Goal: Task Accomplishment & Management: Complete application form

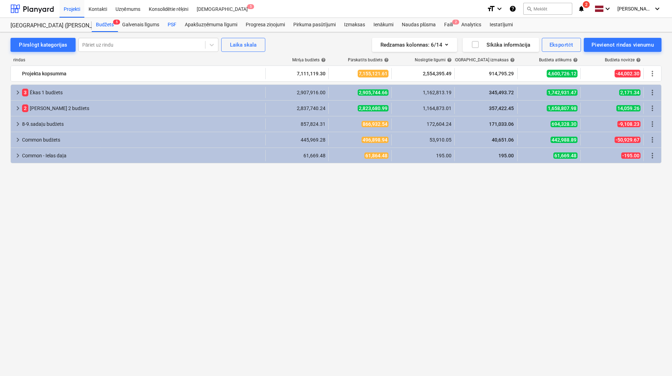
click at [176, 24] on div "PSF" at bounding box center [171, 25] width 17 height 14
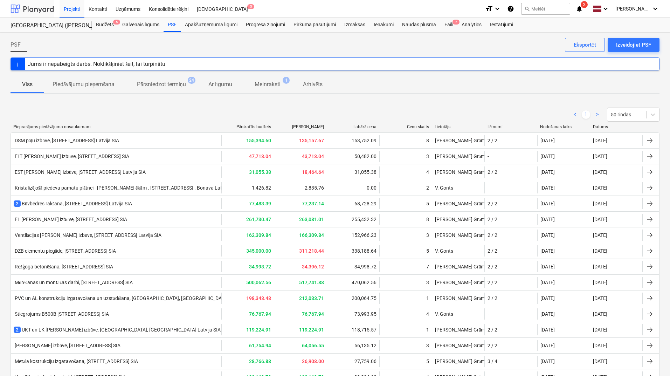
click at [39, 5] on div at bounding box center [32, 9] width 43 height 18
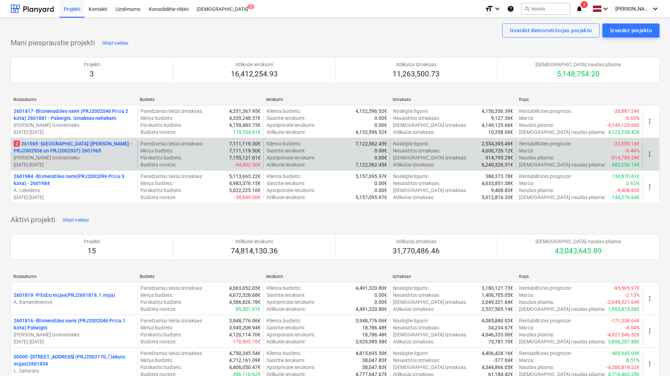
click at [82, 152] on p "2 261965 - [GEOGRAPHIC_DATA] (abas ēkas - PRJ2002936 un PRJ2002937) 2601965" at bounding box center [74, 147] width 121 height 14
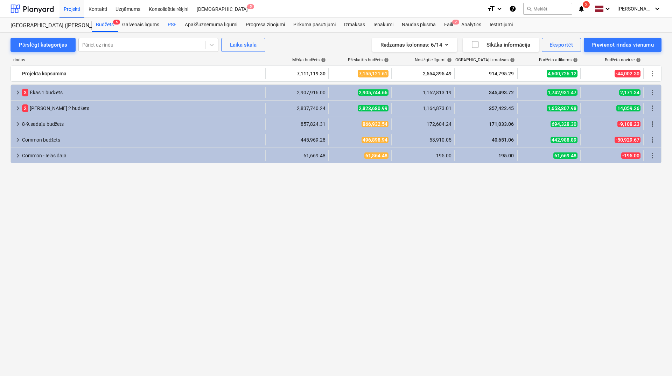
click at [170, 25] on div "PSF" at bounding box center [171, 25] width 17 height 14
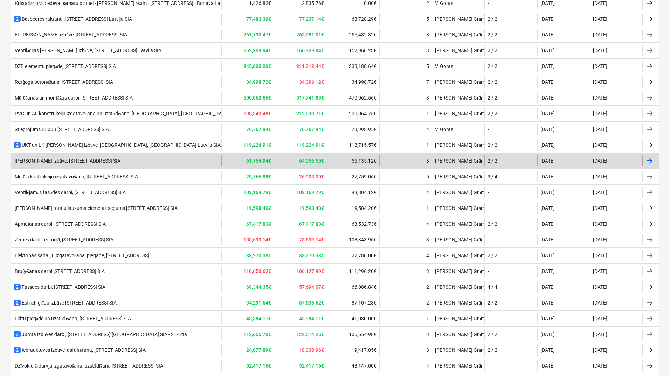
scroll to position [99, 0]
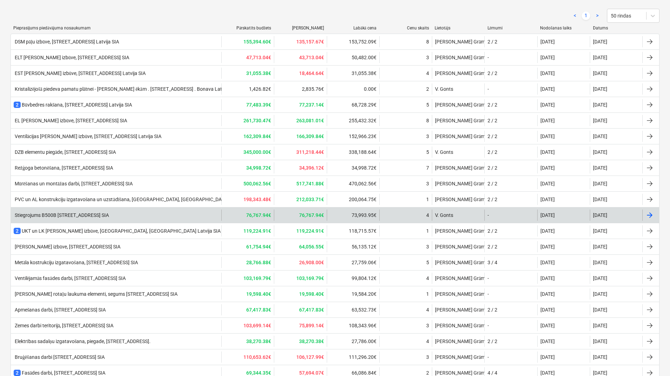
click at [100, 217] on div "Stiegrojums B500B [STREET_ADDRESS] SIA" at bounding box center [61, 215] width 95 height 6
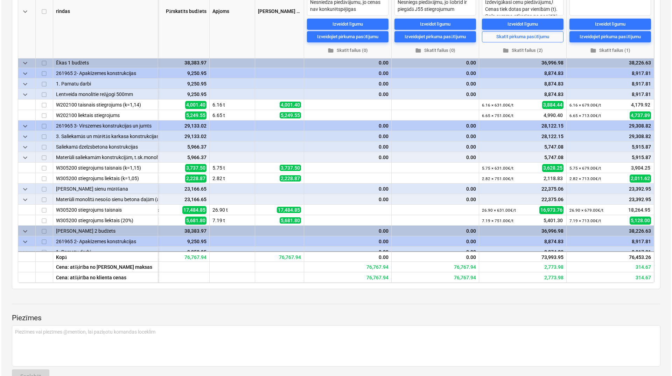
scroll to position [0, 39]
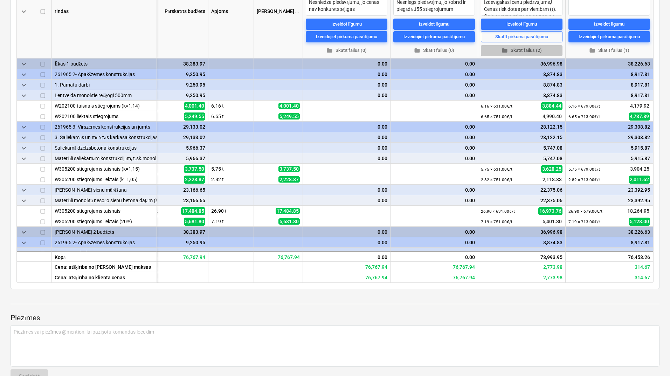
click at [512, 51] on span "folder Skatīt failus (2)" at bounding box center [521, 51] width 76 height 8
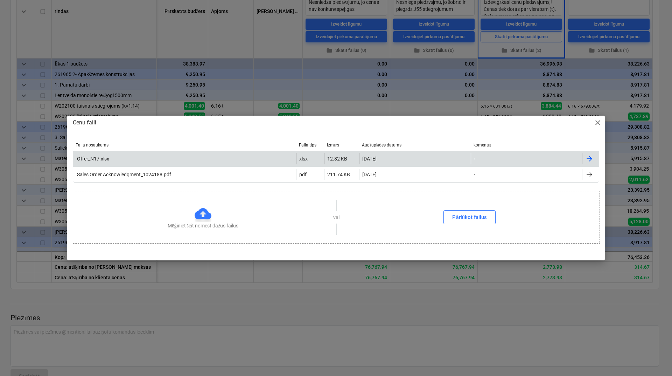
click at [130, 159] on div "Offer_N17.xlsx" at bounding box center [184, 158] width 223 height 11
click at [120, 158] on div "Offer_N17.xlsx" at bounding box center [184, 158] width 223 height 11
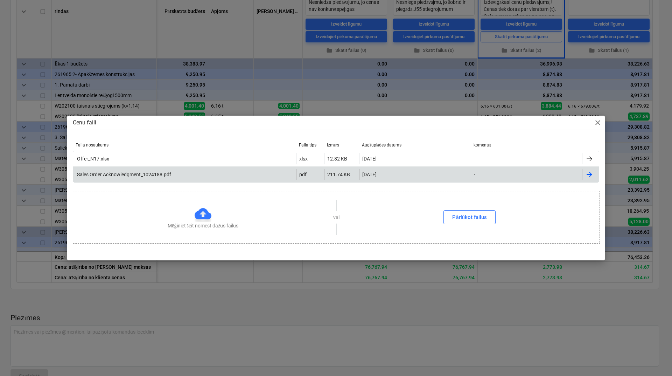
click at [106, 169] on div "Sales Order Acknowledgment_1024188.pdf" at bounding box center [184, 174] width 223 height 11
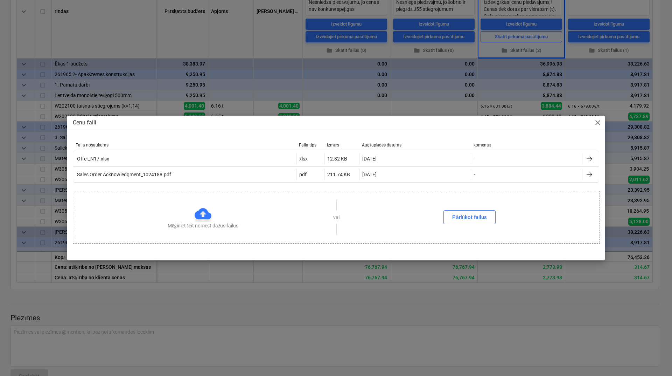
type textarea "x"
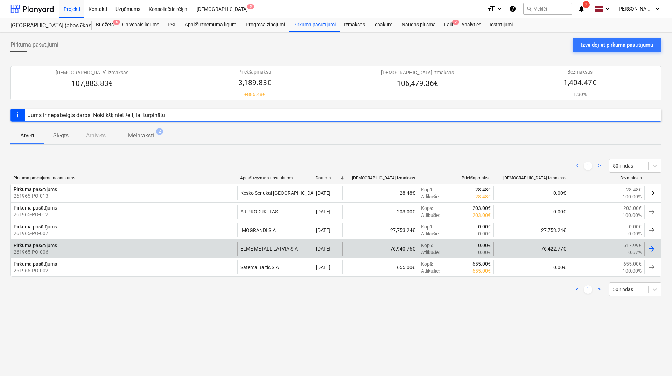
click at [652, 246] on div at bounding box center [652, 248] width 8 height 8
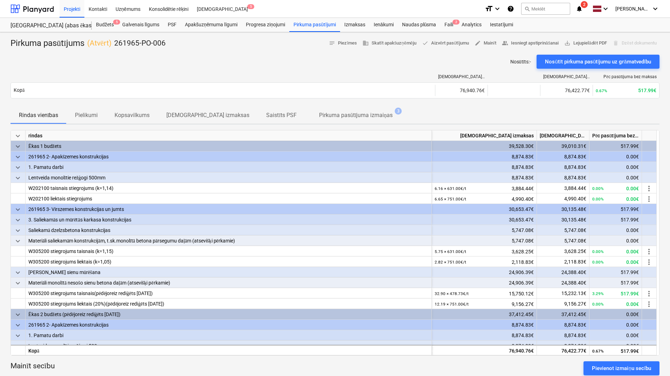
scroll to position [93, 0]
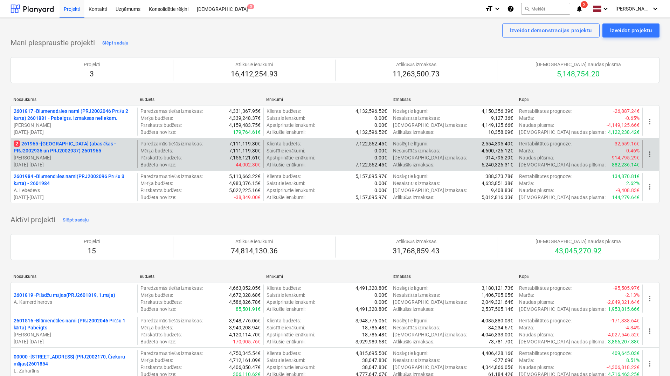
click at [68, 149] on p "2 261965 - [GEOGRAPHIC_DATA] (abas ēkas - PRJ2002936 un PRJ2002937) 2601965" at bounding box center [74, 147] width 121 height 14
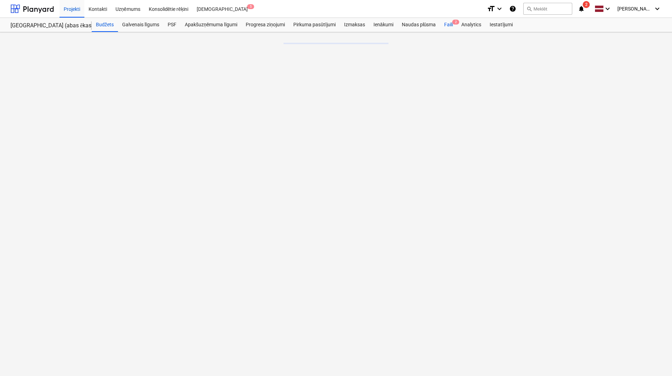
click at [409, 22] on div "Naudas plūsma" at bounding box center [419, 25] width 43 height 14
click at [441, 25] on div "Faili 2" at bounding box center [448, 25] width 17 height 14
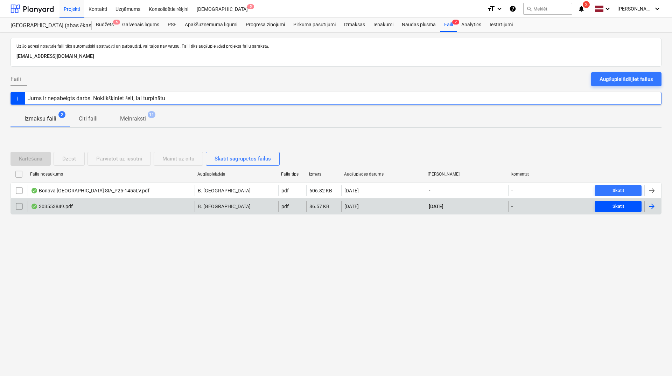
click at [618, 204] on div "Skatīt" at bounding box center [619, 206] width 12 height 8
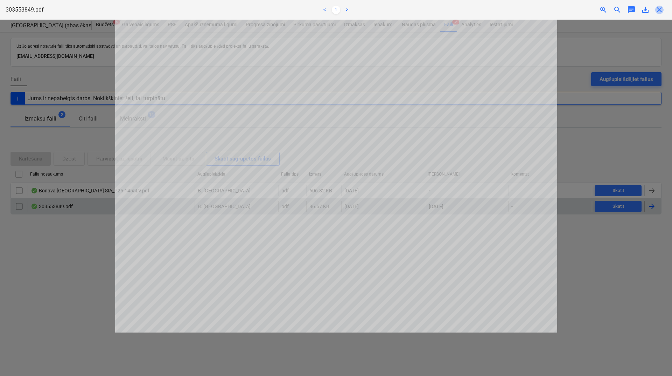
click at [659, 12] on span "close" at bounding box center [659, 10] width 8 height 8
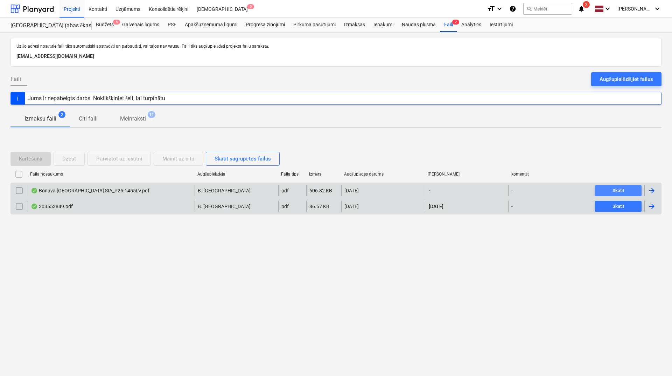
click at [619, 187] on div "Skatīt" at bounding box center [619, 191] width 12 height 8
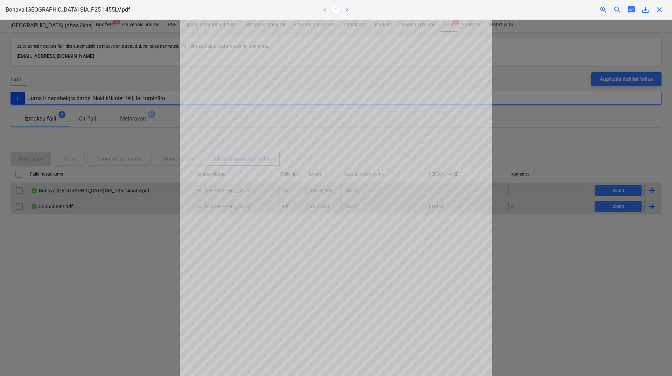
click at [657, 8] on span "close" at bounding box center [659, 10] width 8 height 8
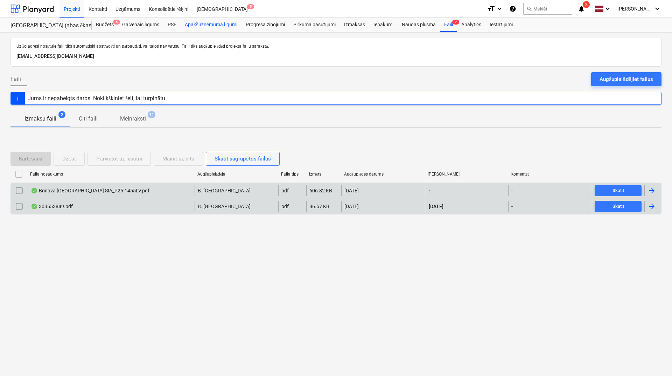
click at [199, 25] on div "Apakšuzņēmuma līgumi" at bounding box center [211, 25] width 61 height 14
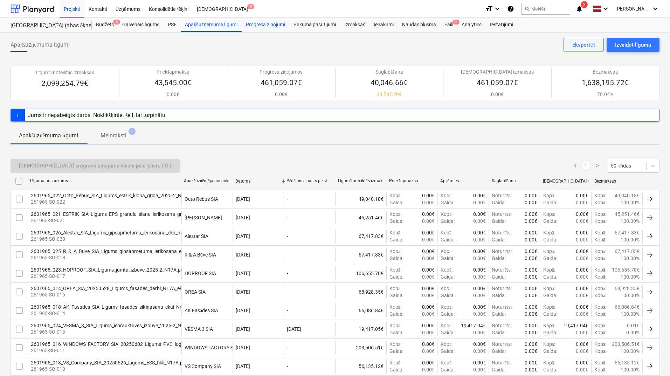
click at [267, 22] on div "Progresa ziņojumi" at bounding box center [266, 25] width 48 height 14
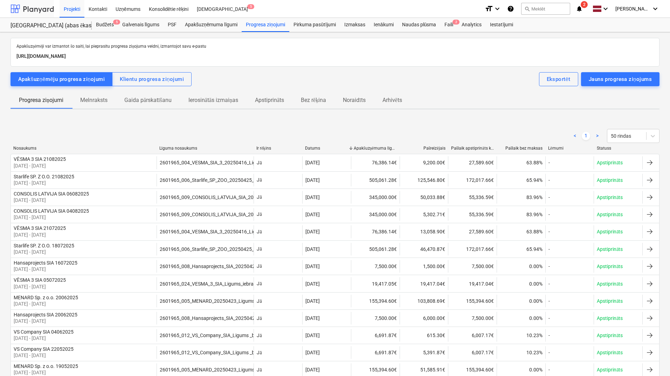
click at [39, 8] on div at bounding box center [32, 9] width 43 height 18
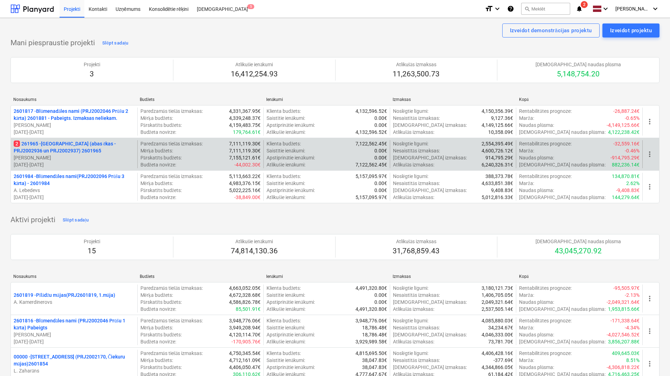
click at [86, 151] on p "2 261965 - [GEOGRAPHIC_DATA] (abas ēkas - PRJ2002936 un PRJ2002937) 2601965" at bounding box center [74, 147] width 121 height 14
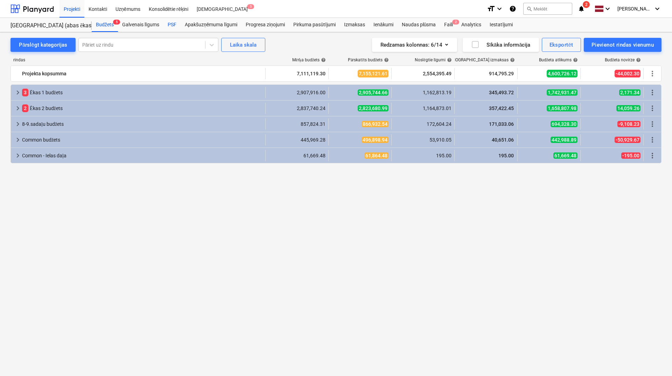
click at [176, 25] on div "PSF" at bounding box center [171, 25] width 17 height 14
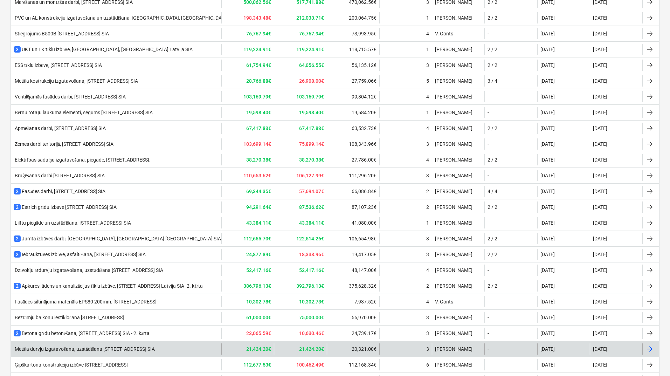
scroll to position [379, 0]
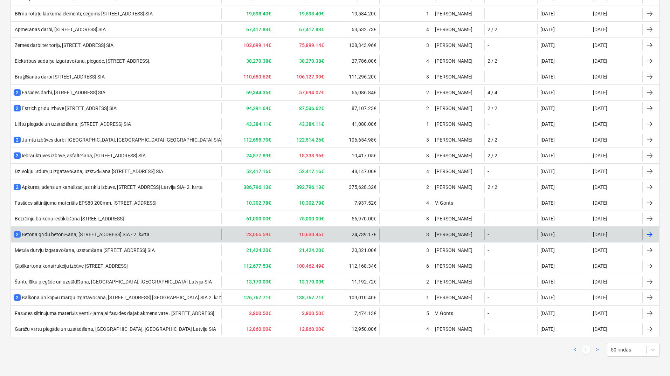
click at [99, 232] on div "2 Betona grīdu betonēšana, [STREET_ADDRESS] [GEOGRAPHIC_DATA] SIA - 2. kārta" at bounding box center [82, 234] width 136 height 7
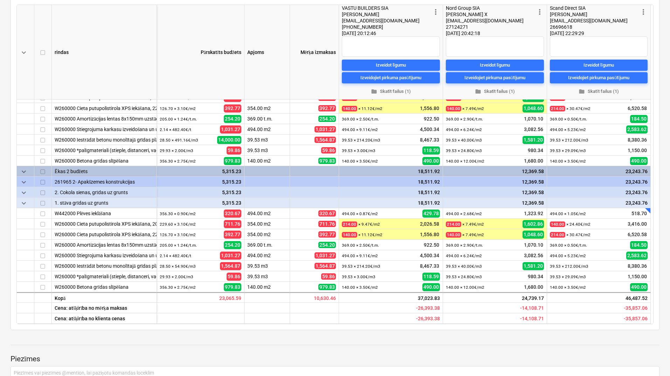
scroll to position [47, 0]
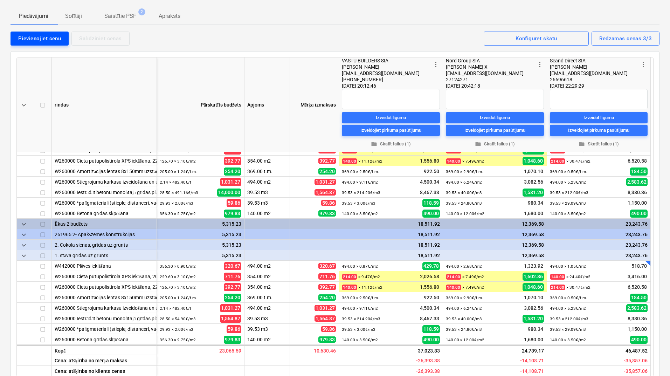
click at [53, 43] on div "Pievienojiet cenu" at bounding box center [39, 38] width 43 height 9
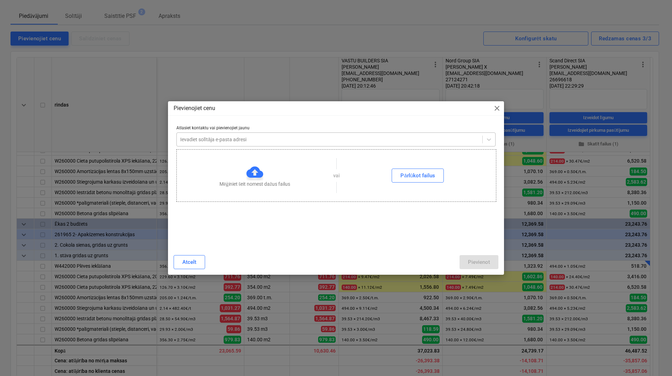
click at [236, 142] on div at bounding box center [329, 139] width 299 height 7
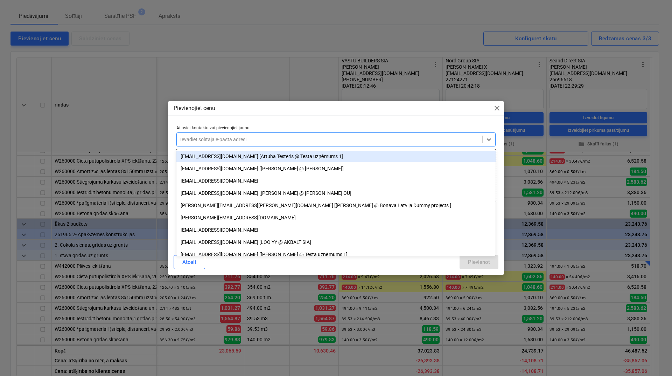
paste input "[EMAIL_ADDRESS][DOMAIN_NAME]"
type input "[EMAIL_ADDRESS][DOMAIN_NAME]"
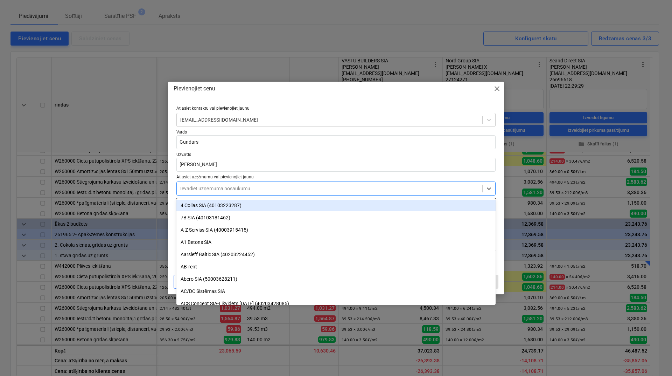
click at [247, 189] on div at bounding box center [329, 188] width 299 height 7
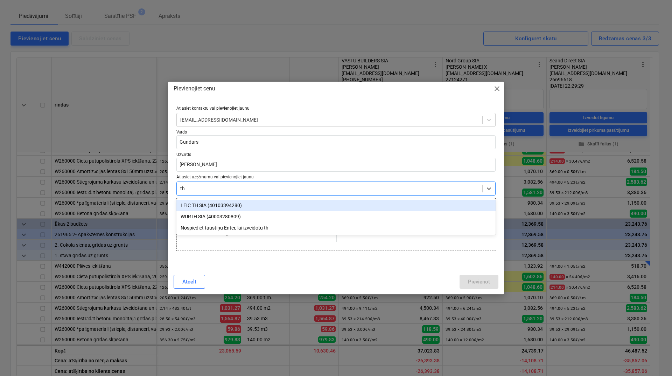
type input "t"
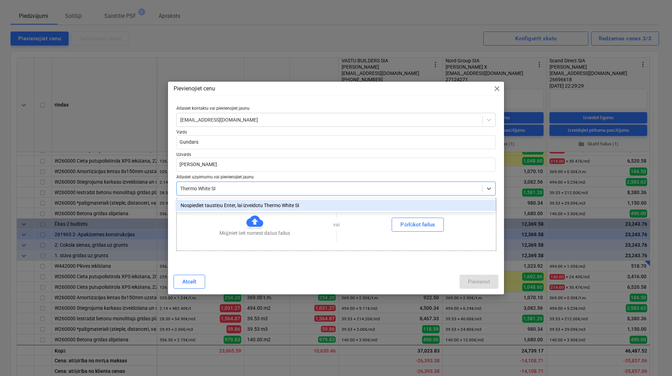
type input "Thermo White SIA"
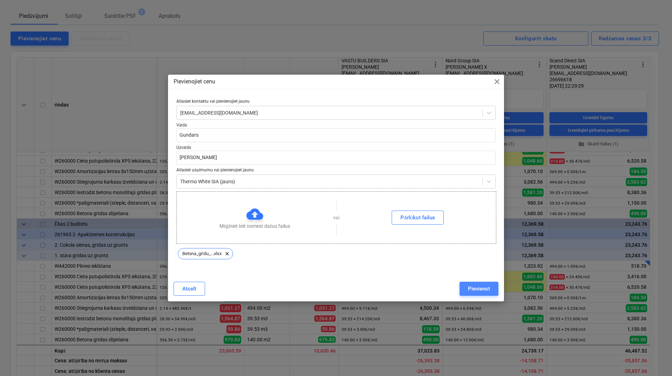
click at [475, 286] on div "Pievienot" at bounding box center [479, 288] width 22 height 9
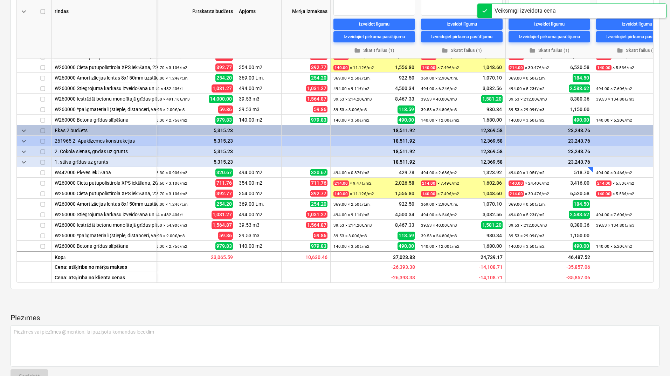
scroll to position [62, 39]
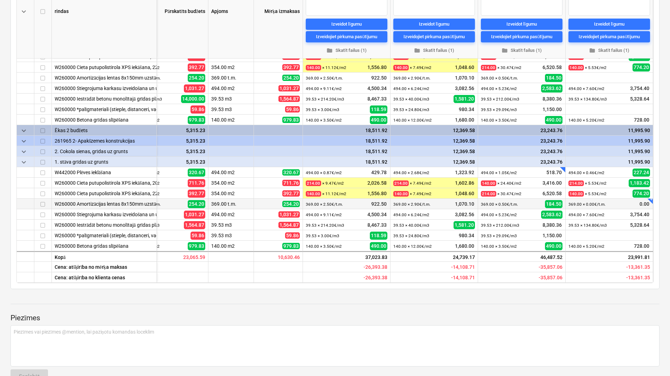
click at [650, 201] on div "+" at bounding box center [653, 197] width 7 height 7
click at [584, 216] on textarea at bounding box center [601, 230] width 70 height 41
type textarea "x"
type textarea "i"
type textarea "x"
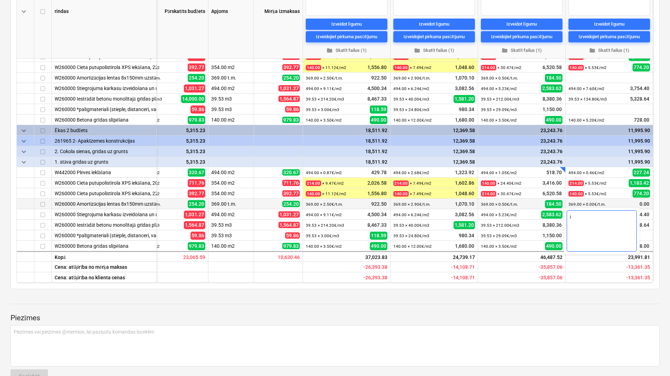
type textarea "ie"
type textarea "x"
type textarea "iek"
type textarea "x"
type textarea "iekļ"
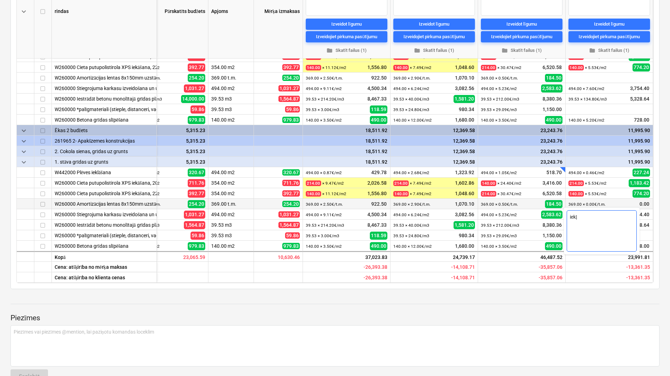
type textarea "x"
type textarea "iekļa"
type textarea "x"
type textarea "iekļau"
type textarea "x"
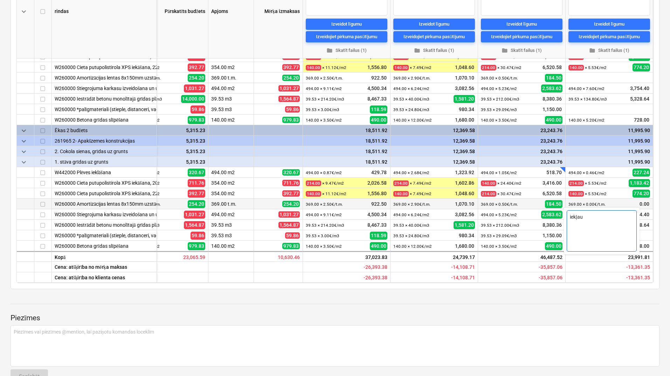
type textarea "iekļaut"
type textarea "x"
type textarea "iekļauts"
type textarea "x"
type textarea "iekļauts"
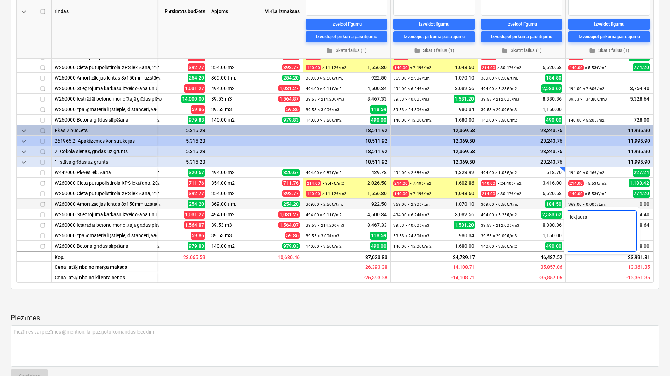
type textarea "x"
type textarea "iekļauts c"
type textarea "x"
type textarea "iekļauts ce"
type textarea "x"
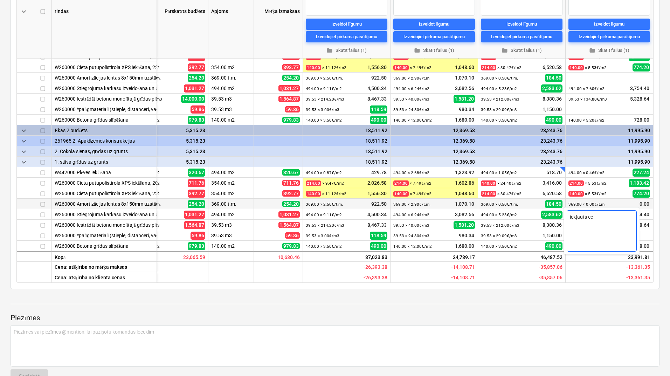
type textarea "iekļauts cen"
type textarea "x"
type textarea "iekļauts cenā"
drag, startPoint x: 603, startPoint y: 216, endPoint x: 570, endPoint y: 216, distance: 32.9
click at [570, 216] on textarea "iekļauts cenā" at bounding box center [601, 230] width 70 height 41
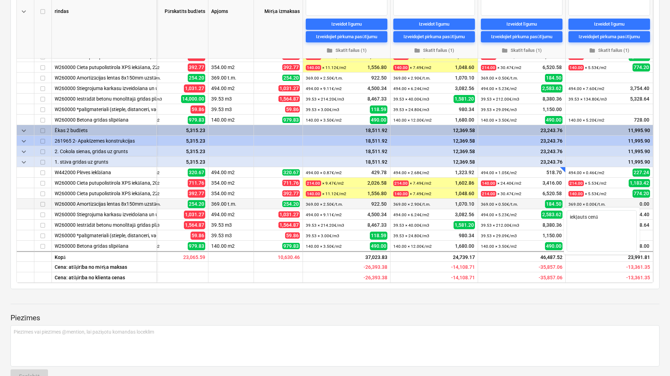
click at [650, 201] on div at bounding box center [653, 197] width 7 height 7
click at [599, 261] on div "23,991.81" at bounding box center [609, 256] width 88 height 11
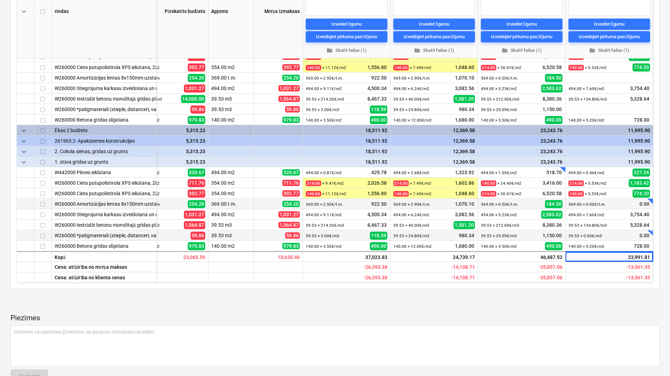
click at [650, 232] on div "+" at bounding box center [653, 228] width 7 height 7
click at [599, 250] on textarea at bounding box center [601, 262] width 70 height 41
paste textarea "iekļauts cenā"
type textarea "x"
type textarea "iekļauts cenā"
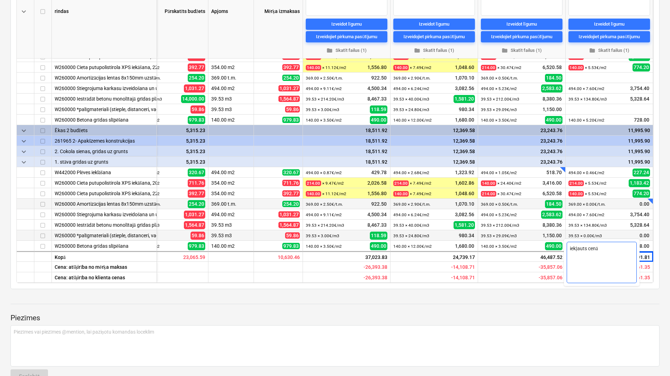
type textarea "x"
type textarea "iekļauts cenā"
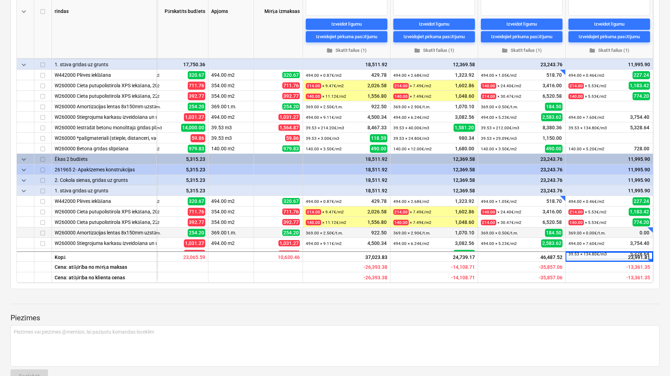
scroll to position [15, 39]
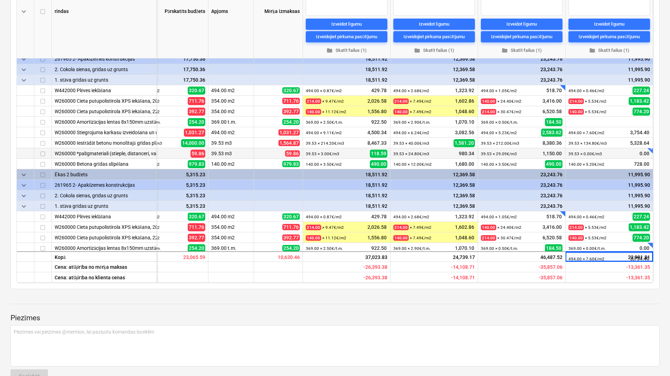
click at [650, 150] on div "+" at bounding box center [653, 146] width 7 height 7
click at [599, 174] on textarea at bounding box center [601, 182] width 70 height 41
paste textarea "iekļauts cenā"
type textarea "x"
type textarea "iekļauts cenā"
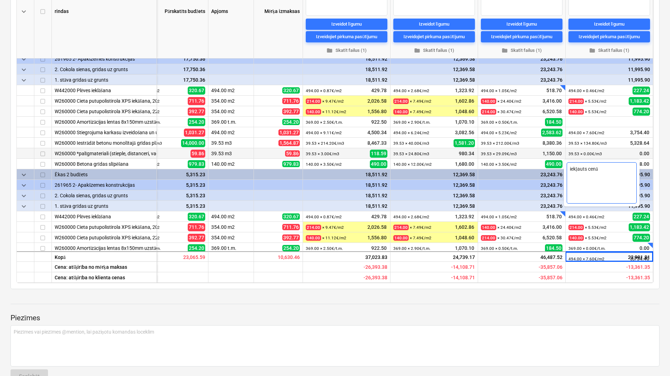
type textarea "x"
type textarea "iekļauts cenā"
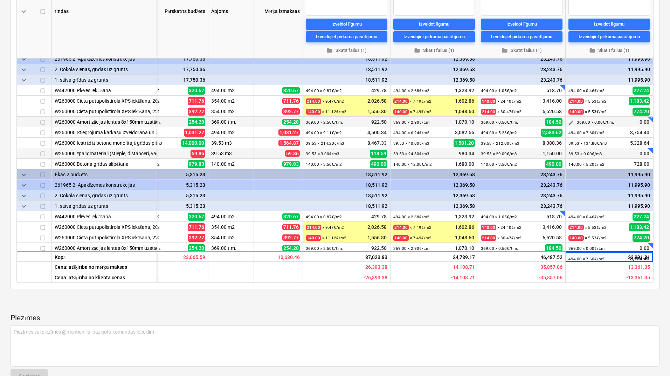
click at [625, 127] on div "369.00 × 0.00€ / t.m. 0.00" at bounding box center [613, 122] width 73 height 11
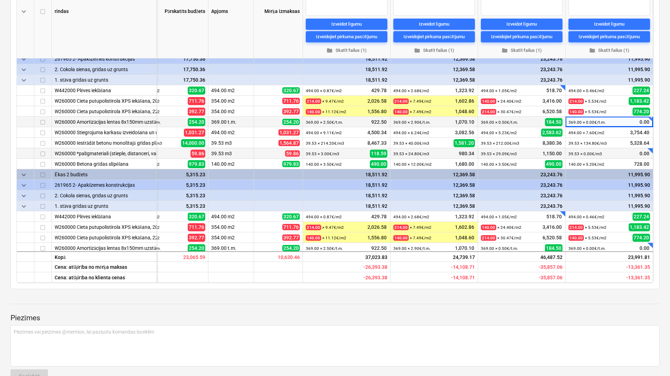
click at [650, 119] on div "+" at bounding box center [653, 115] width 7 height 7
click at [594, 141] on textarea at bounding box center [601, 151] width 70 height 41
paste textarea "iekļauts cenā"
type textarea "x"
type textarea "iekļauts cenā"
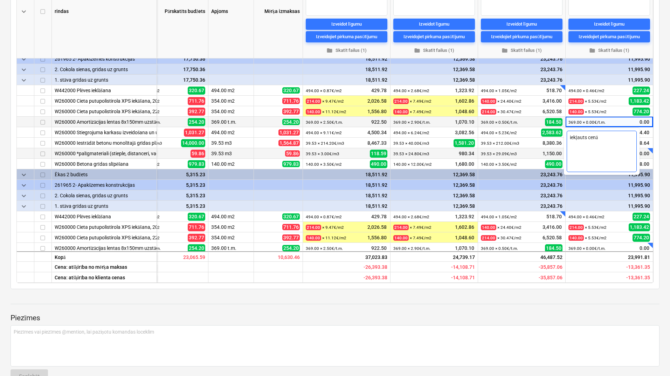
type textarea "x"
type textarea "iekļauts cenā"
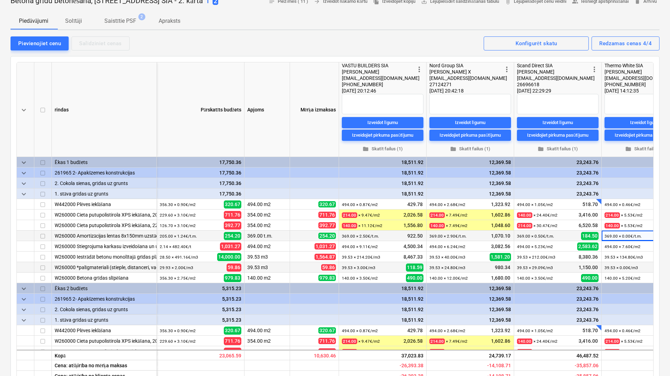
scroll to position [0, 0]
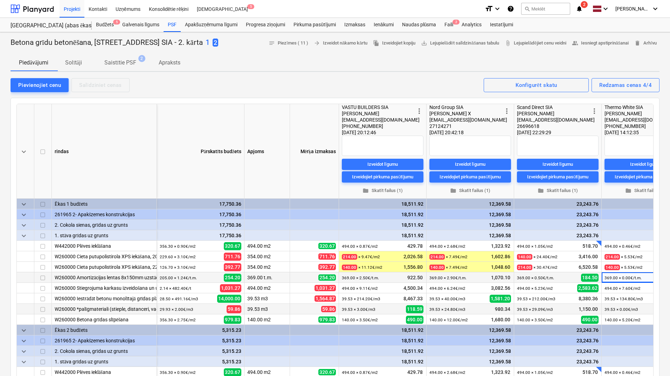
click at [210, 46] on p "1" at bounding box center [207, 43] width 4 height 10
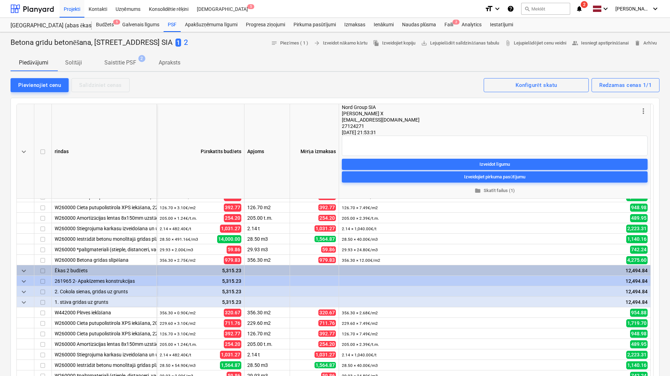
click at [188, 42] on p "2" at bounding box center [186, 43] width 4 height 10
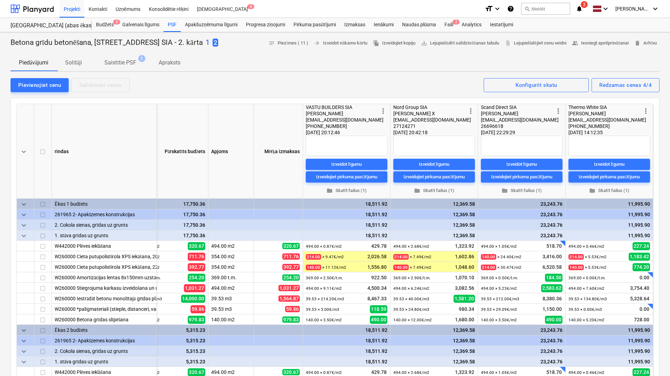
click at [582, 8] on icon "notifications" at bounding box center [578, 9] width 7 height 8
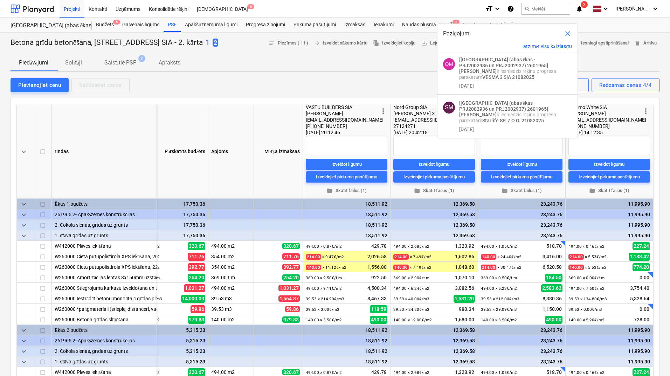
click at [372, 54] on div at bounding box center [335, 52] width 649 height 6
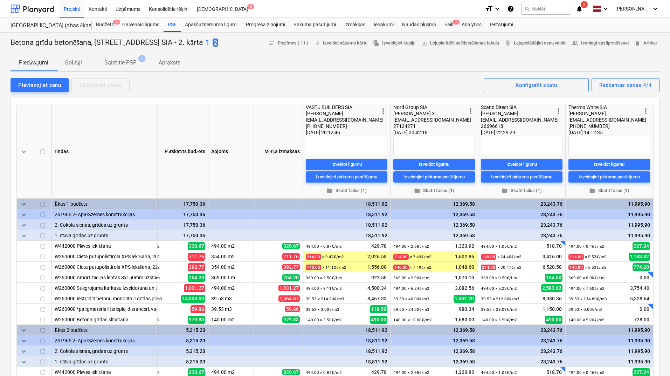
click at [581, 9] on icon "notifications" at bounding box center [578, 9] width 7 height 8
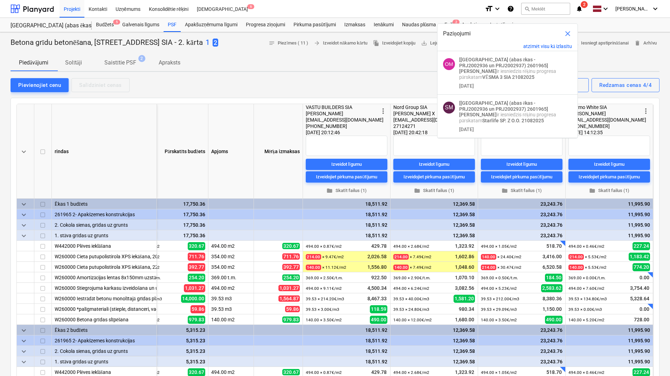
click at [393, 54] on div at bounding box center [335, 52] width 649 height 6
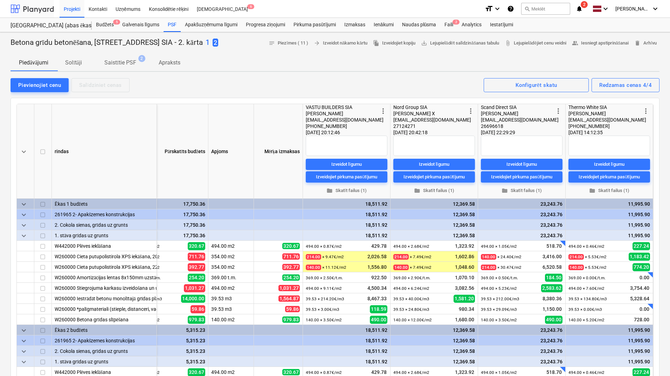
click at [39, 8] on div at bounding box center [32, 9] width 43 height 18
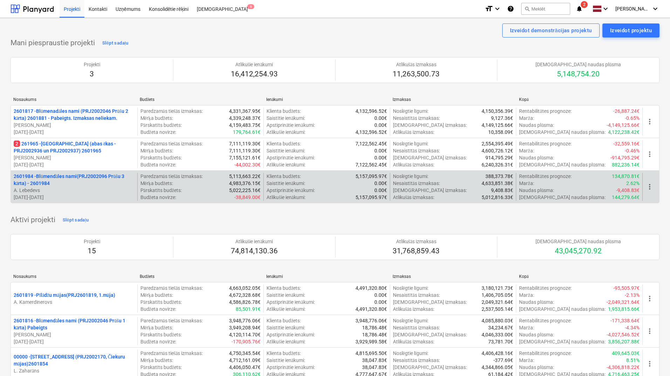
click at [100, 177] on p "2601984 - Blūmendāles nami(PRJ2002096 Prūšu 3 kārta) - 2601984" at bounding box center [74, 180] width 121 height 14
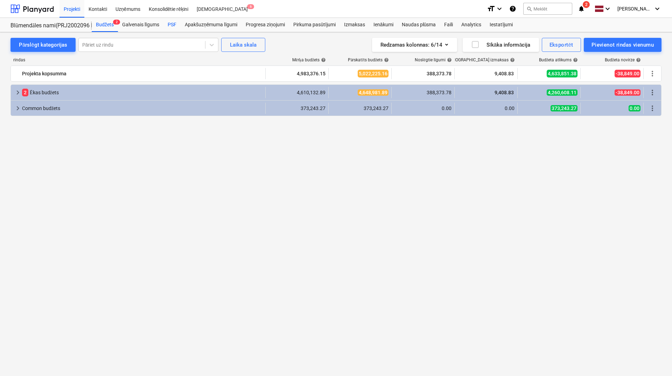
click at [175, 21] on div "PSF" at bounding box center [171, 25] width 17 height 14
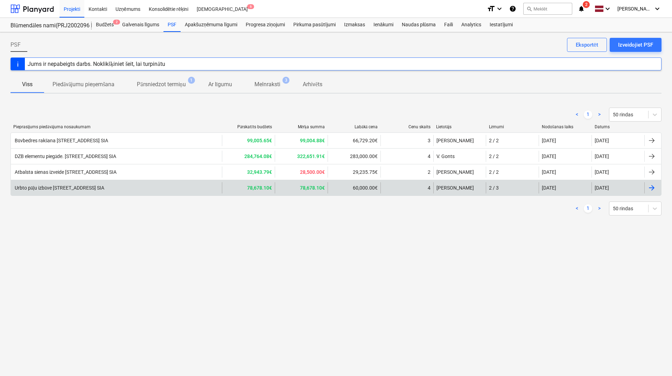
click at [654, 187] on div at bounding box center [652, 187] width 8 height 8
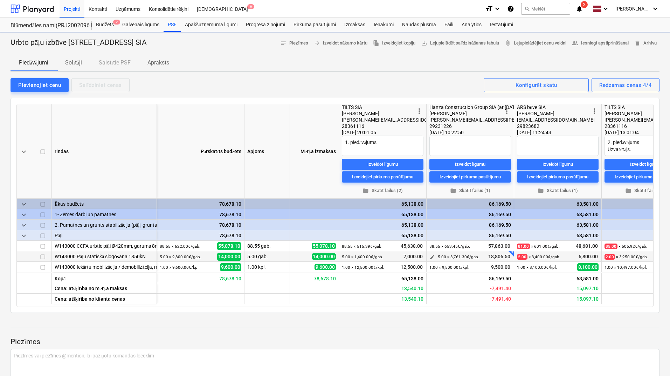
type textarea "x"
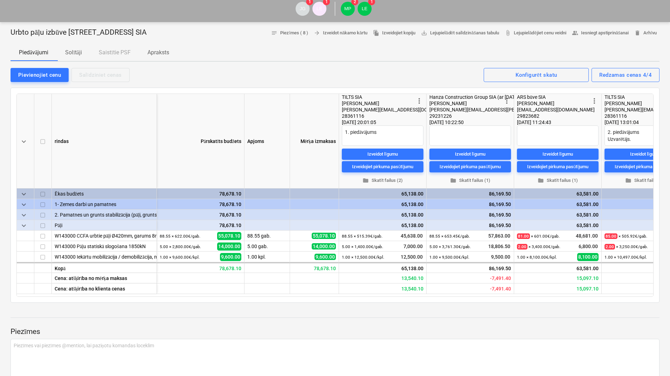
scroll to position [0, 36]
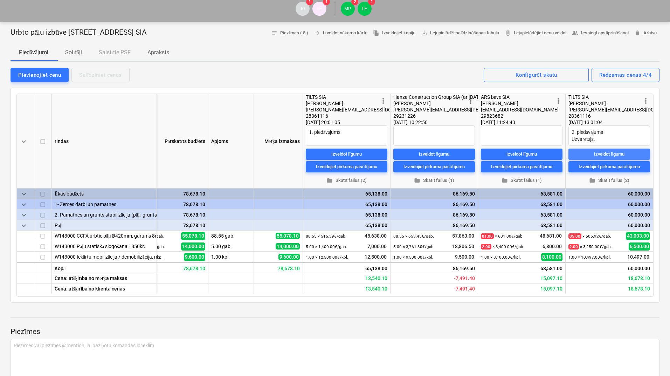
click at [612, 152] on div "Izveidot līgumu" at bounding box center [609, 154] width 30 height 8
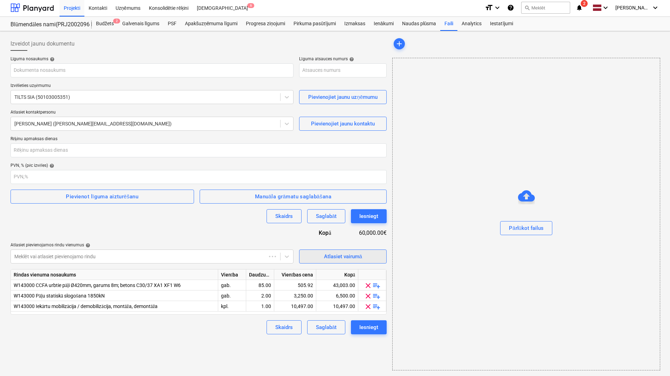
type input "2601984-SO-004"
click at [331, 254] on div "Atlasiet vairumā" at bounding box center [343, 256] width 38 height 9
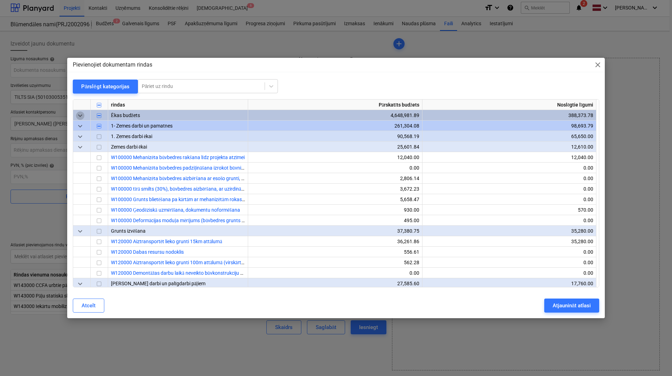
click at [82, 116] on span "keyboard_arrow_down" at bounding box center [80, 115] width 8 height 8
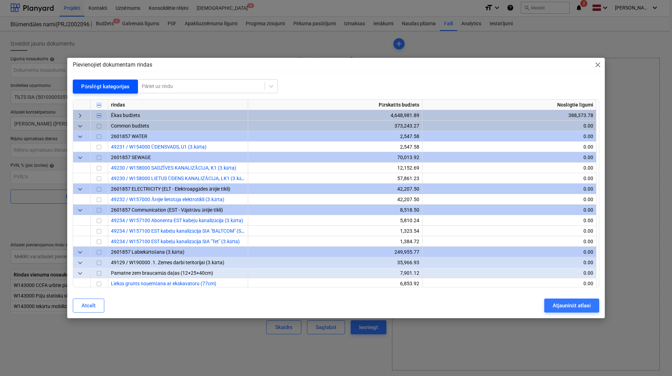
click at [98, 89] on div "Pārslēgt kategorijas" at bounding box center [105, 86] width 48 height 9
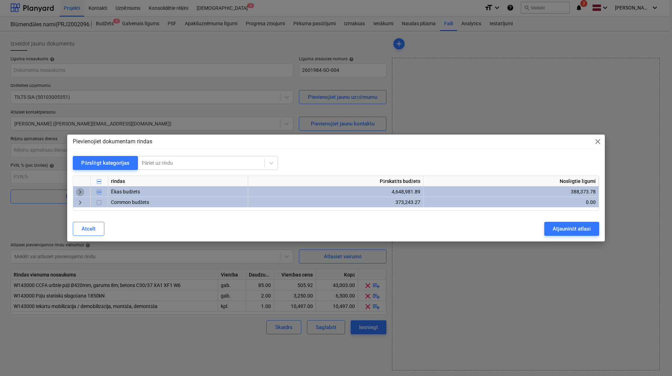
click at [78, 190] on span "keyboard_arrow_right" at bounding box center [80, 192] width 8 height 8
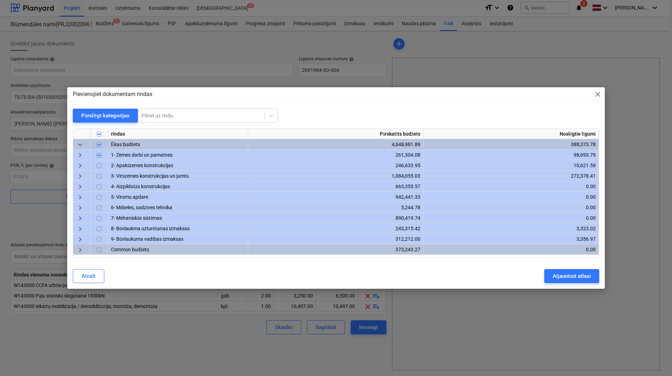
click at [81, 166] on span "keyboard_arrow_right" at bounding box center [80, 166] width 8 height 8
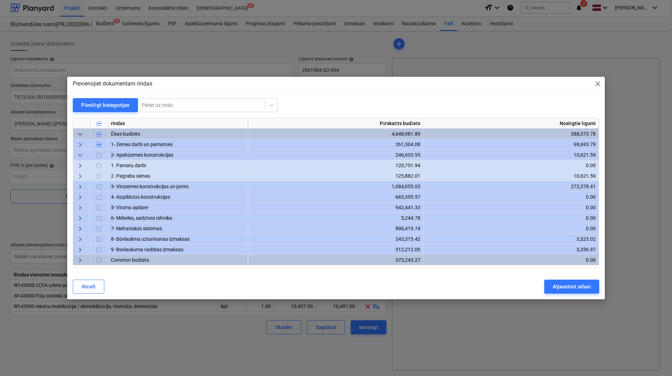
click at [80, 144] on span "keyboard_arrow_right" at bounding box center [80, 145] width 8 height 8
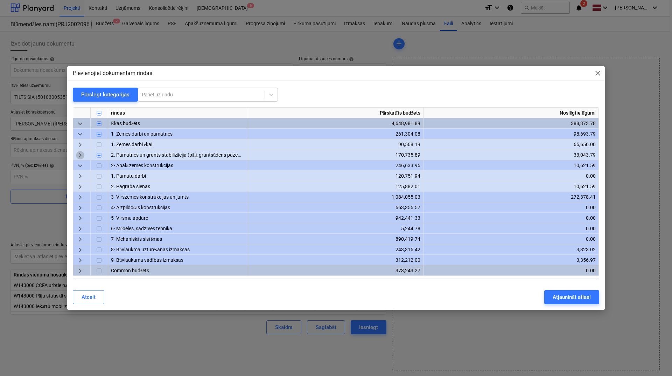
click at [82, 151] on span "keyboard_arrow_right" at bounding box center [80, 155] width 8 height 8
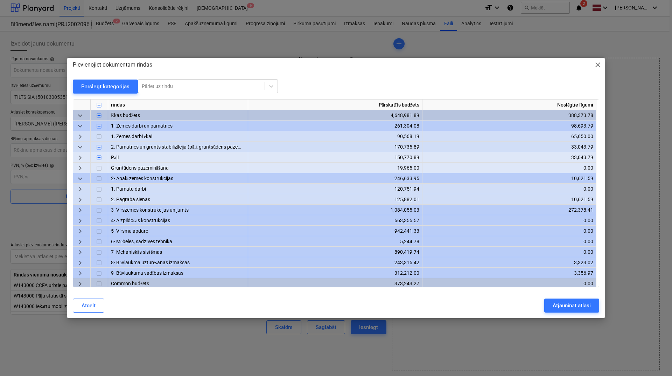
click at [84, 168] on span "keyboard_arrow_right" at bounding box center [80, 168] width 8 height 8
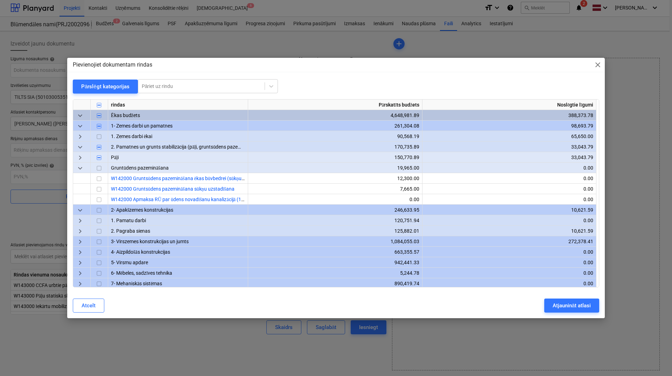
click at [83, 157] on span "keyboard_arrow_right" at bounding box center [80, 157] width 8 height 8
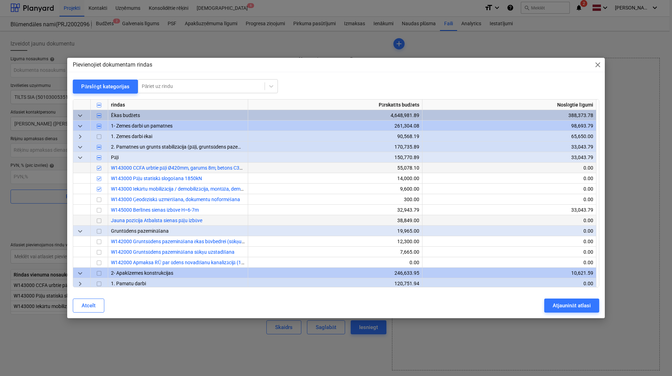
click at [97, 221] on input "checkbox" at bounding box center [99, 220] width 8 height 8
click at [564, 304] on div "Atjaunināt atlasi" at bounding box center [572, 305] width 38 height 9
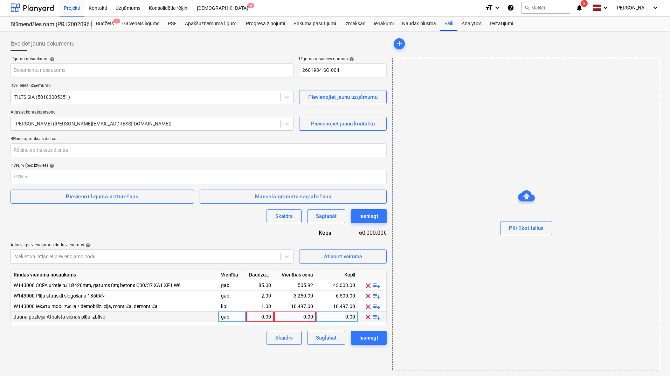
click at [268, 318] on div "0.00" at bounding box center [260, 316] width 22 height 11
type input "53"
click at [251, 335] on div "Skaidrs Saglabāt Iesniegt" at bounding box center [199, 337] width 376 height 14
click at [117, 71] on input "text" at bounding box center [152, 70] width 283 height 14
type input "2601984_004_TILTS_SIA_20250815_Ligums_CCFA_palu_izbuve_2025-2_PR1G_3karta.pdf"
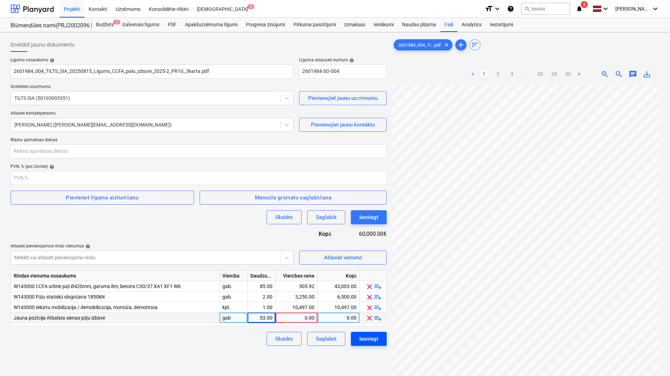
scroll to position [91, 49]
click at [509, 71] on link "3" at bounding box center [512, 74] width 8 height 8
click at [524, 73] on ul "< 1 2 3 4 ... 28 29 30 >" at bounding box center [525, 74] width 129 height 8
click at [520, 73] on link "4" at bounding box center [519, 74] width 8 height 8
click at [526, 74] on link "5" at bounding box center [526, 74] width 8 height 8
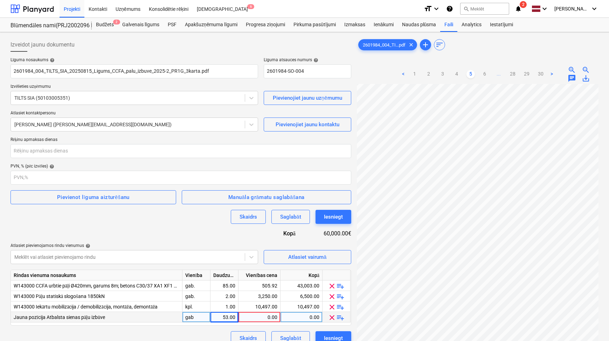
scroll to position [38, 70]
click at [572, 66] on span "zoom_in" at bounding box center [571, 70] width 8 height 8
click at [571, 68] on span "zoom_in" at bounding box center [571, 70] width 8 height 8
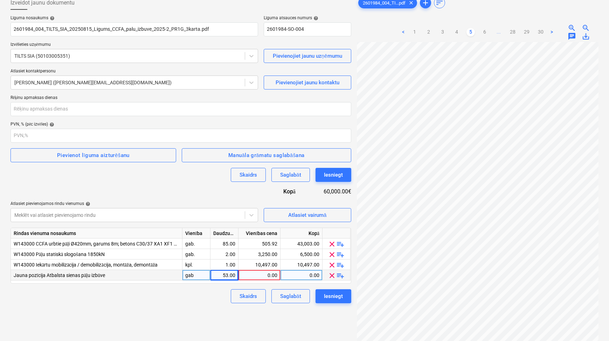
click at [262, 275] on div "0.00" at bounding box center [259, 275] width 36 height 11
type input "733"
click at [189, 300] on div "Skaidrs Saglabāt Iesniegt" at bounding box center [181, 296] width 341 height 14
click at [273, 263] on div "10,497.00" at bounding box center [259, 265] width 36 height 11
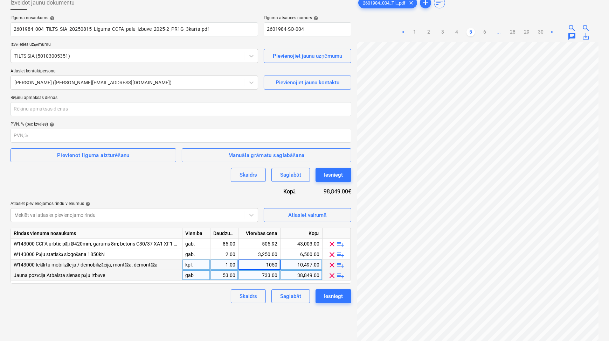
type input "10500"
click at [181, 324] on div "Izveidot jaunu dokumentu Līguma nosaukums help 2601984_004_TILTS_SIA_20250815_L…" at bounding box center [181, 180] width 346 height 374
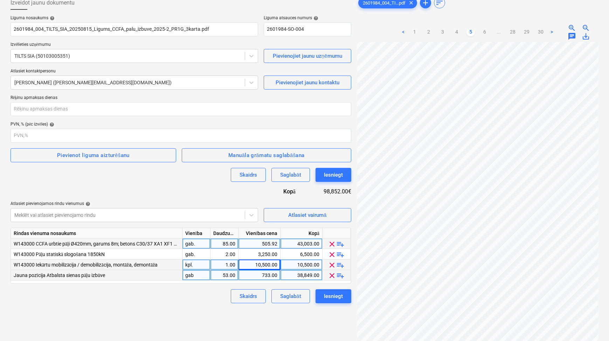
click at [253, 244] on div "505.92" at bounding box center [259, 244] width 36 height 11
type input "560.235294"
click at [220, 188] on div "Līguma nosaukums help 2601984_004_TILTS_SIA_20250815_Ligums_CCFA_palu_izbuve_20…" at bounding box center [181, 159] width 341 height 288
click at [344, 278] on span "playlist_add" at bounding box center [340, 276] width 8 height 8
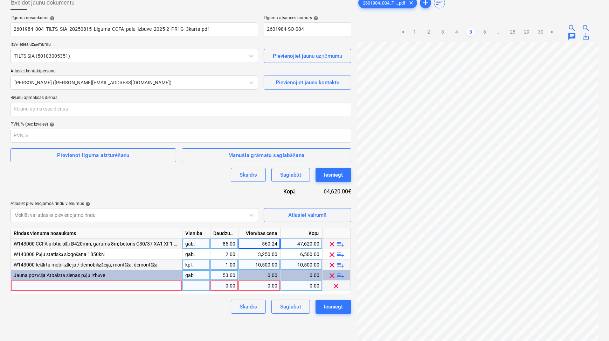
click at [335, 285] on span "clear" at bounding box center [336, 286] width 8 height 8
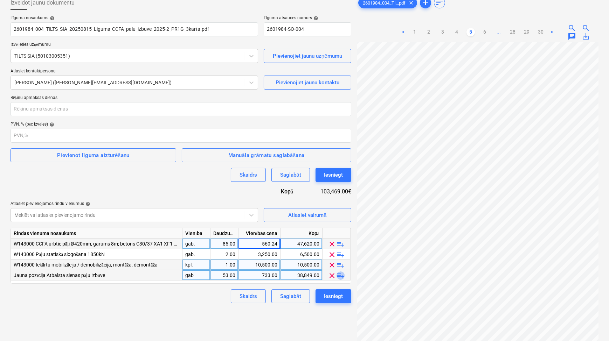
click at [343, 275] on span "playlist_add" at bounding box center [340, 276] width 8 height 8
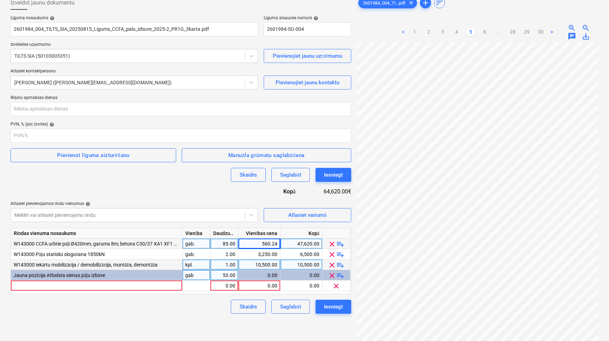
click at [343, 275] on span "playlist_add" at bounding box center [340, 276] width 8 height 8
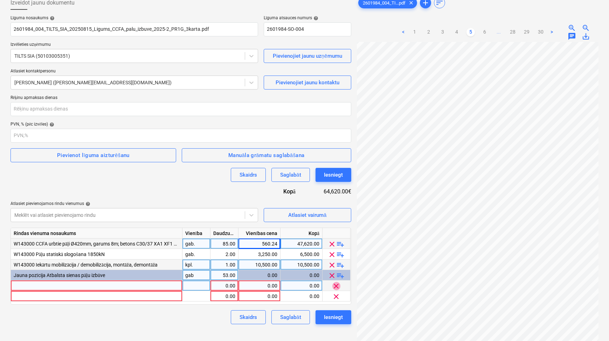
click at [339, 287] on span "clear" at bounding box center [336, 286] width 8 height 8
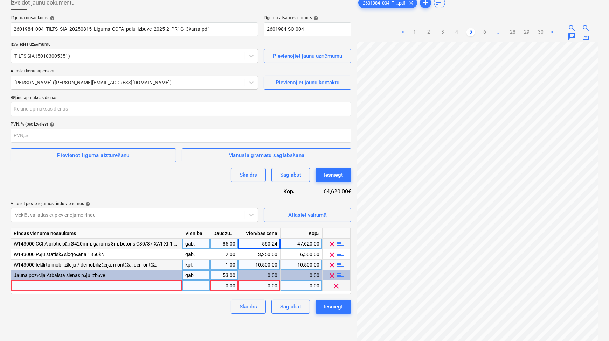
click at [339, 287] on span "clear" at bounding box center [336, 286] width 8 height 8
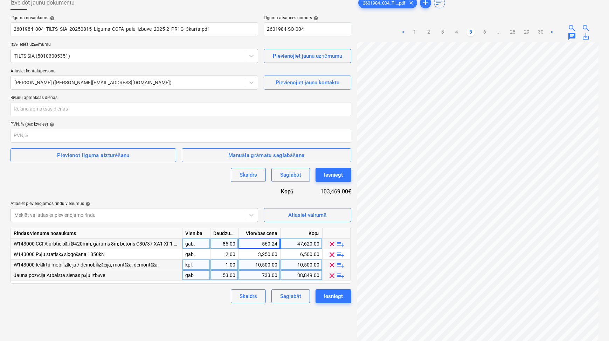
click at [107, 184] on div "Līguma nosaukums help 2601984_004_TILTS_SIA_20250815_Ligums_CCFA_palu_izbuve_20…" at bounding box center [181, 159] width 341 height 288
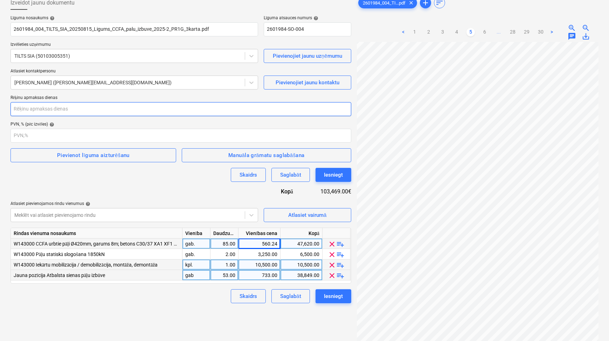
click at [97, 109] on input "number" at bounding box center [181, 109] width 341 height 14
type input "14"
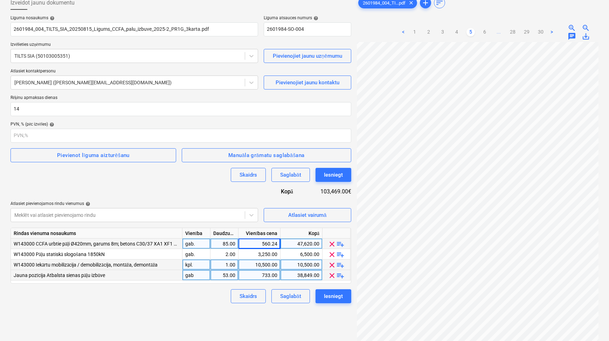
click at [207, 182] on div "Līguma nosaukums help 2601984_004_TILTS_SIA_20250815_Ligums_CCFA_palu_izbuve_20…" at bounding box center [181, 159] width 341 height 288
click at [80, 155] on div "Pievienot līguma aizturēšanu" at bounding box center [93, 155] width 72 height 9
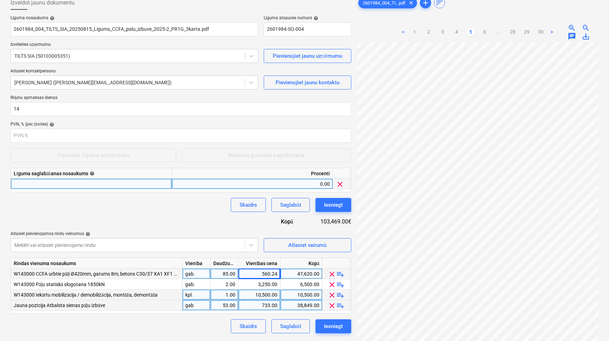
click at [92, 179] on div at bounding box center [91, 184] width 161 height 11
type input "1"
type input "Darbu izpildes ieturējums"
click at [179, 182] on div "0.00" at bounding box center [252, 184] width 155 height 11
type input "10"
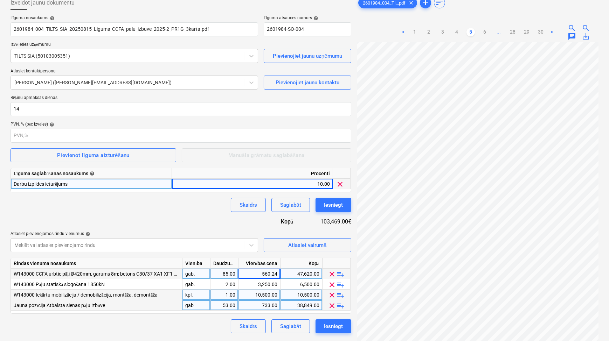
click at [175, 206] on div "Skaidrs Saglabāt Iesniegt" at bounding box center [181, 205] width 341 height 14
click at [176, 320] on div "Skaidrs Saglabāt Iesniegt" at bounding box center [181, 327] width 341 height 14
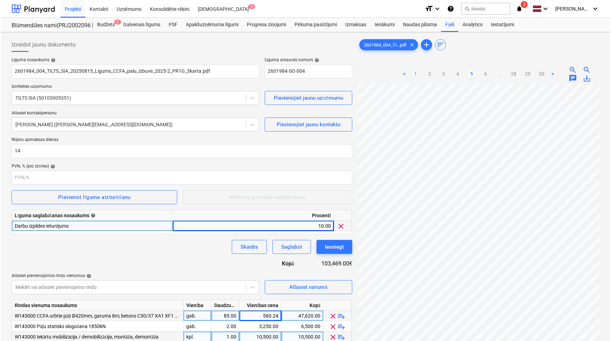
scroll to position [70, 0]
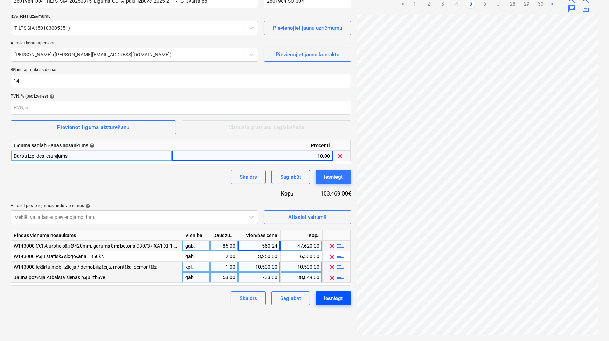
click at [337, 303] on div "Iesniegt" at bounding box center [333, 298] width 19 height 9
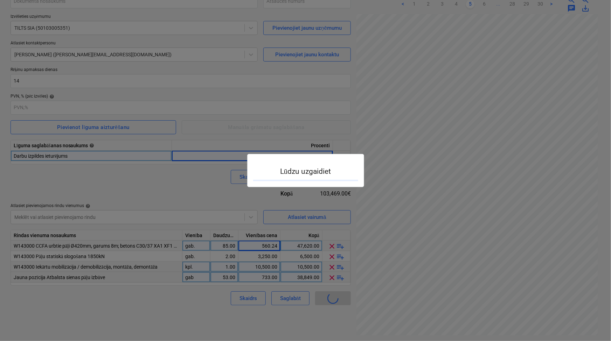
type input "2601984-SO-004"
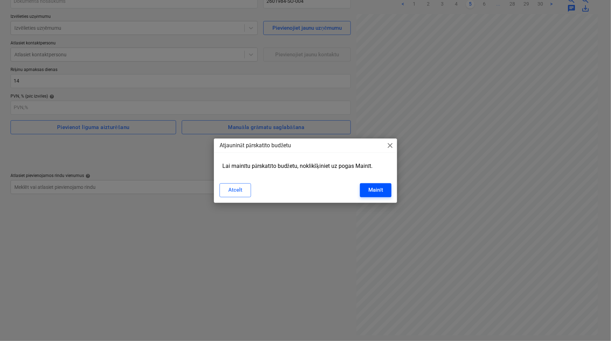
click at [376, 192] on div "Mainīt" at bounding box center [375, 190] width 15 height 9
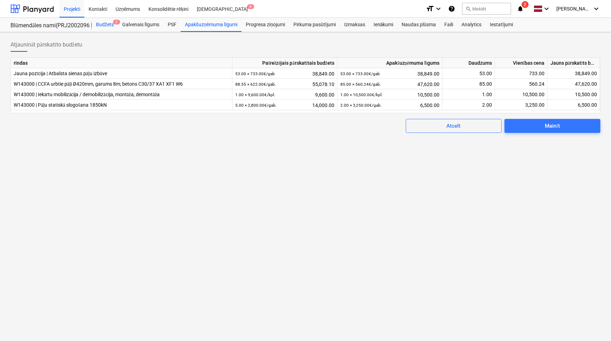
click at [110, 25] on div "Budžets 2" at bounding box center [105, 25] width 26 height 14
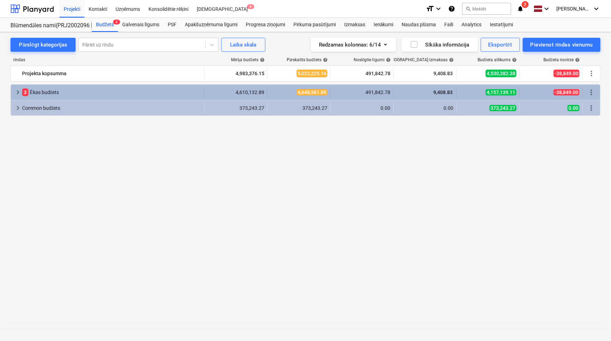
click at [14, 92] on span "keyboard_arrow_right" at bounding box center [18, 92] width 8 height 8
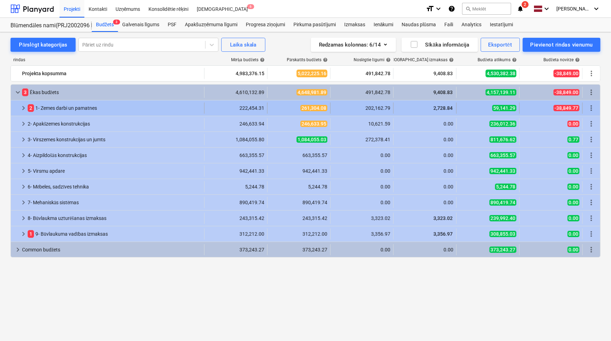
click at [22, 106] on span "keyboard_arrow_right" at bounding box center [23, 108] width 8 height 8
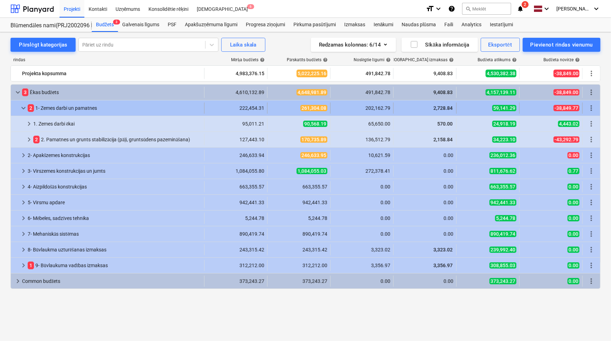
click at [25, 104] on span "keyboard_arrow_down" at bounding box center [23, 108] width 8 height 8
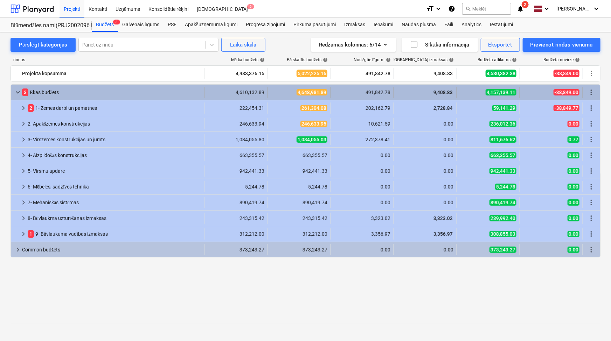
click at [19, 94] on span "keyboard_arrow_down" at bounding box center [18, 92] width 8 height 8
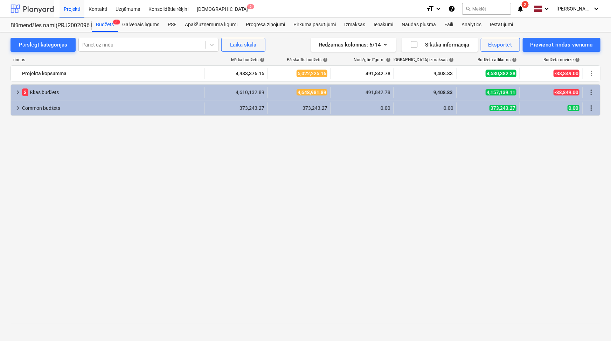
click at [32, 8] on div at bounding box center [32, 9] width 43 height 18
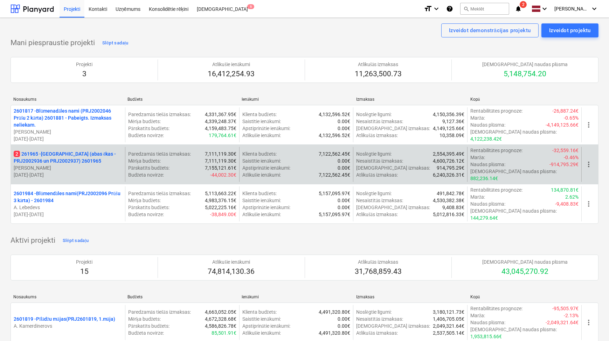
click at [43, 151] on p "2 261965 - [GEOGRAPHIC_DATA] (abas ēkas - PRJ2002936 un PRJ2002937) 2601965" at bounding box center [68, 158] width 109 height 14
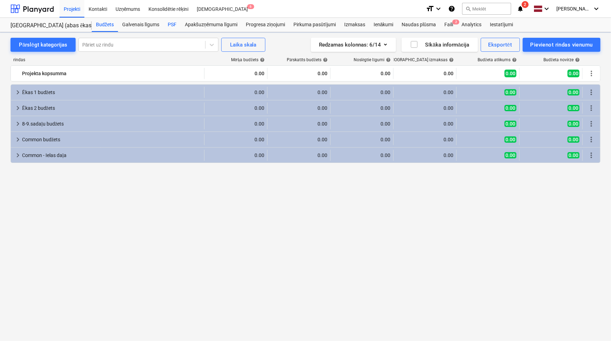
click at [176, 23] on div "PSF" at bounding box center [171, 25] width 17 height 14
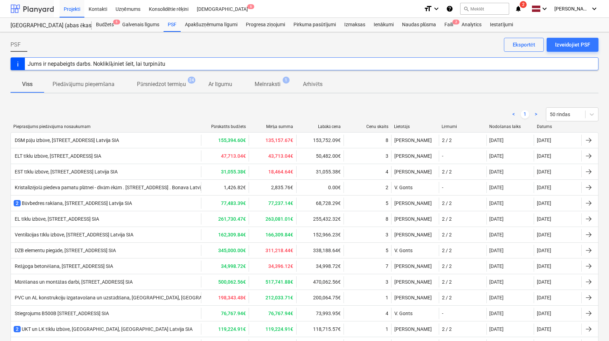
click at [32, 3] on div at bounding box center [32, 9] width 43 height 18
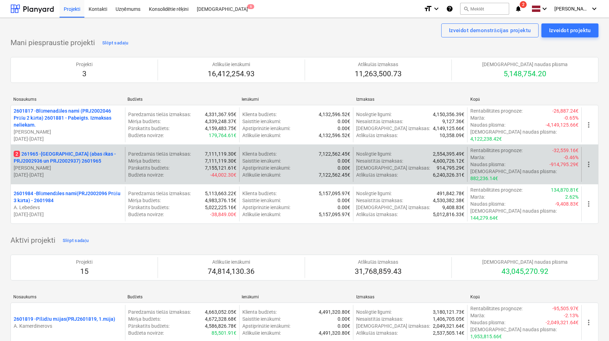
click at [69, 165] on p "[PERSON_NAME]" at bounding box center [68, 168] width 109 height 7
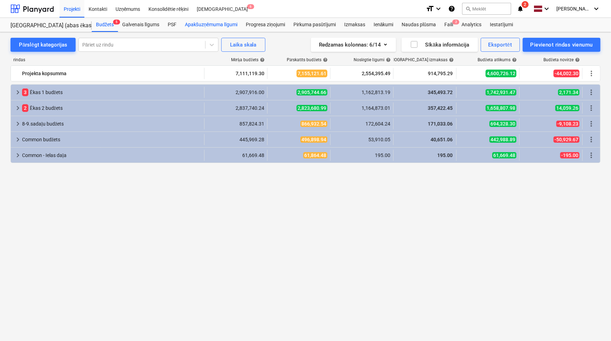
click at [208, 22] on div "Apakšuzņēmuma līgumi" at bounding box center [211, 25] width 61 height 14
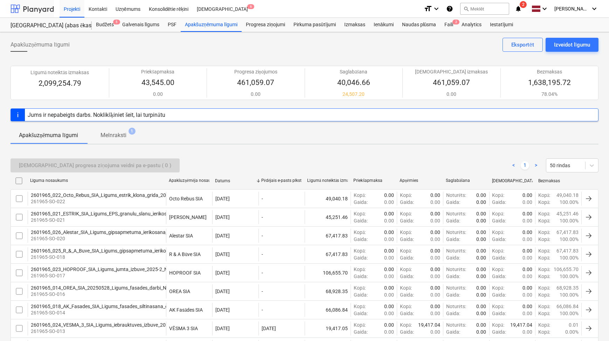
click at [31, 5] on div at bounding box center [32, 9] width 43 height 18
